Goal: Find specific page/section: Find specific page/section

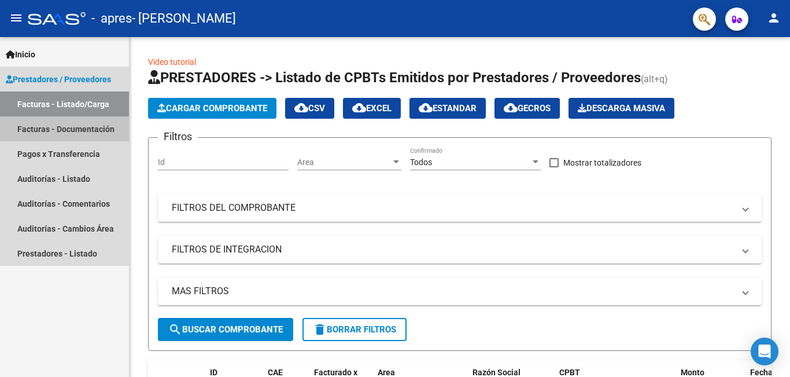
click at [101, 126] on link "Facturas - Documentación" at bounding box center [64, 128] width 129 height 25
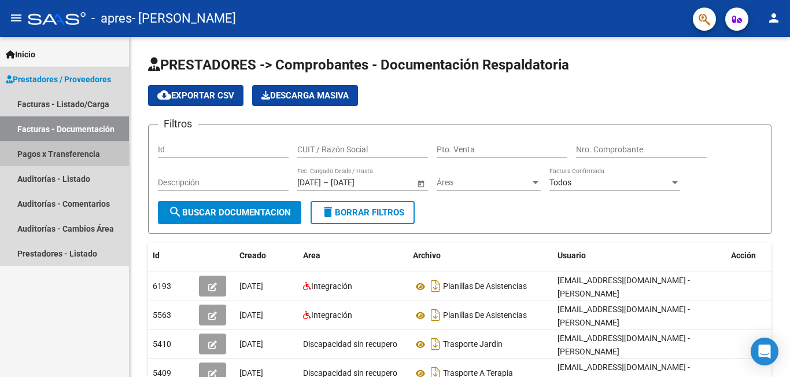
click at [44, 156] on link "Pagos x Transferencia" at bounding box center [64, 153] width 129 height 25
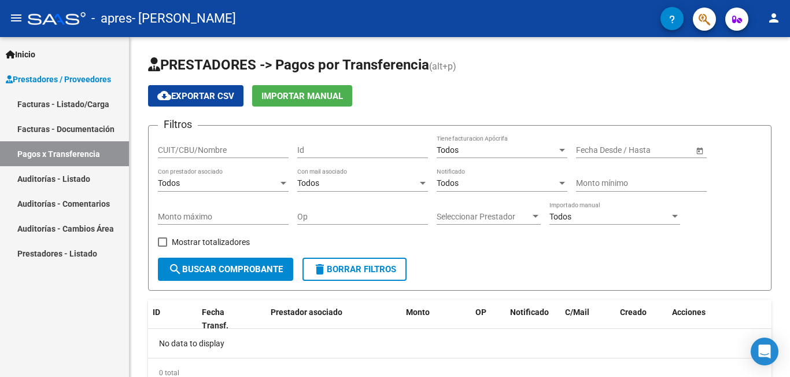
click at [46, 130] on link "Facturas - Documentación" at bounding box center [64, 128] width 129 height 25
